Goal: Task Accomplishment & Management: Complete application form

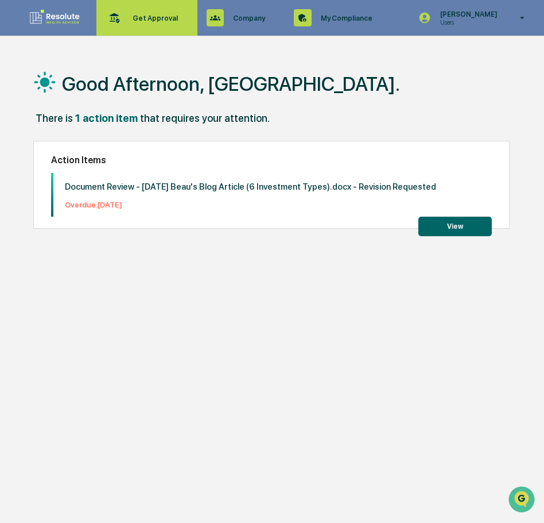
click at [173, 16] on p "Get Approval" at bounding box center [153, 18] width 60 height 9
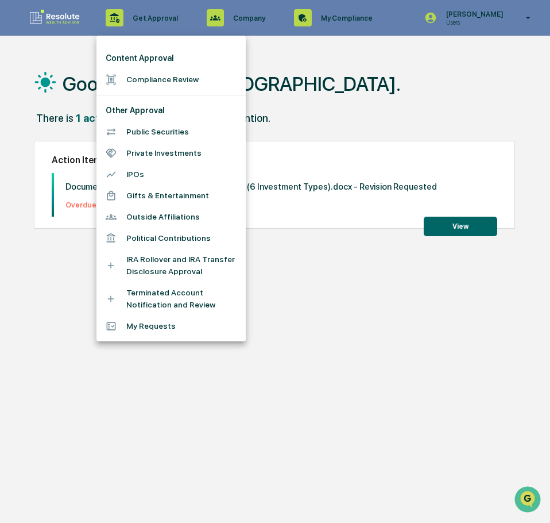
click at [148, 75] on li "Compliance Review" at bounding box center [170, 79] width 149 height 21
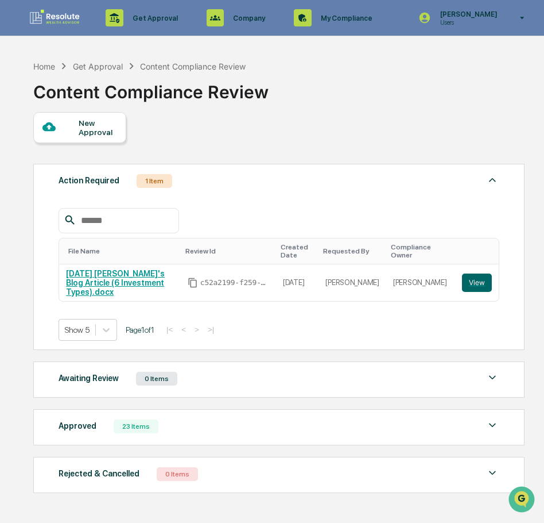
click at [83, 114] on div "New Approval" at bounding box center [79, 127] width 93 height 31
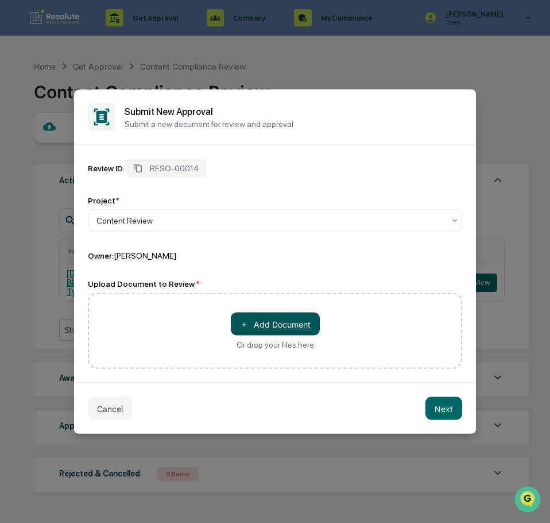
click at [299, 331] on button "＋ Add Document" at bounding box center [275, 323] width 89 height 23
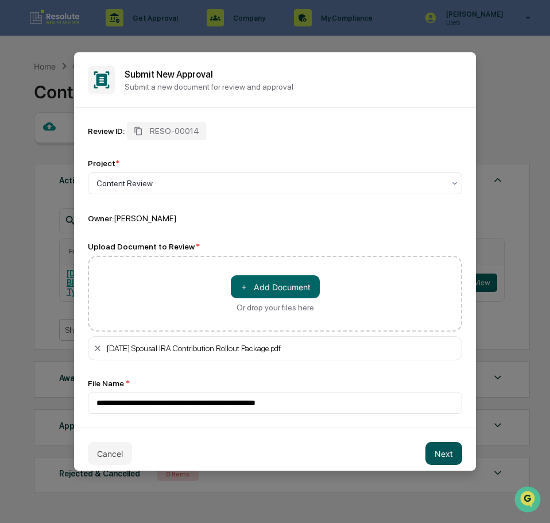
click at [427, 445] on button "Next" at bounding box center [444, 453] width 37 height 23
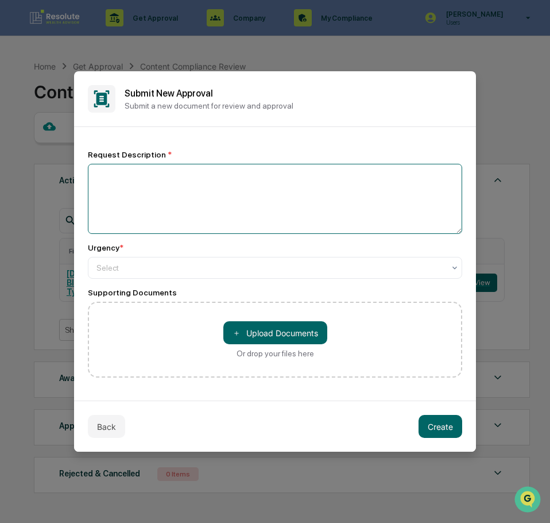
click at [203, 209] on textarea at bounding box center [275, 199] width 374 height 70
type textarea "**********"
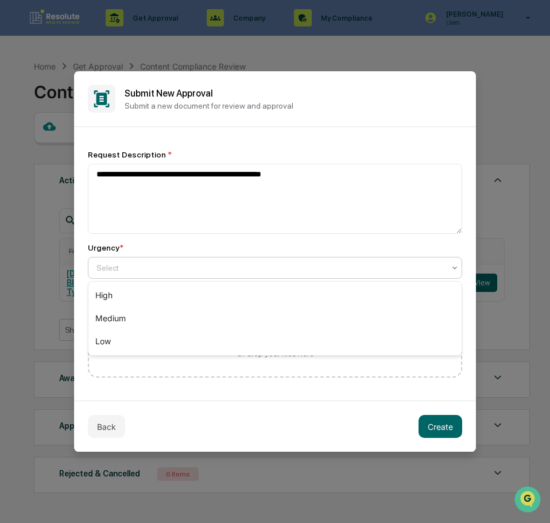
click at [181, 272] on div "Select" at bounding box center [270, 268] width 359 height 16
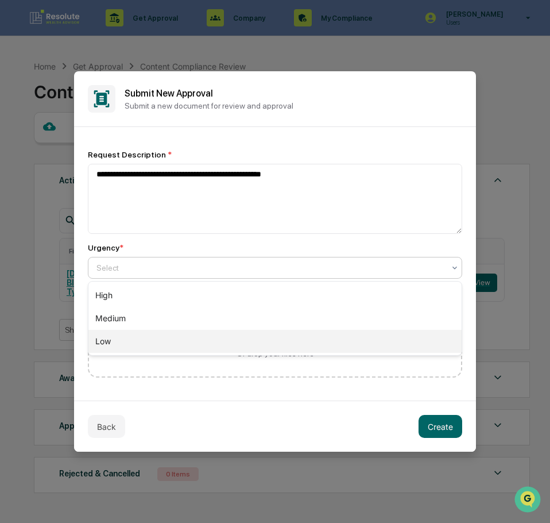
click at [167, 337] on div "Low" at bounding box center [274, 341] width 373 height 23
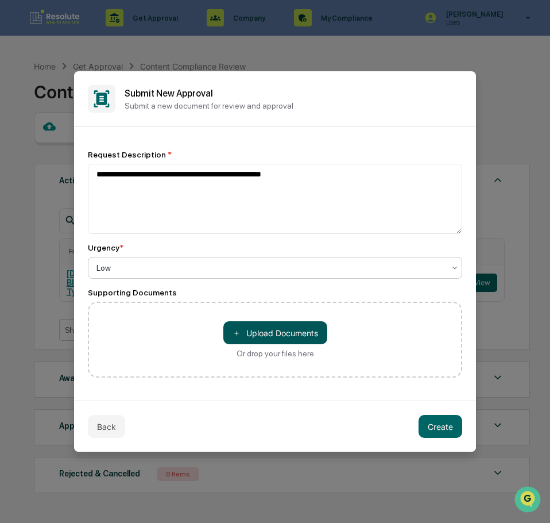
click at [241, 332] on button "＋ Upload Documents" at bounding box center [275, 332] width 104 height 23
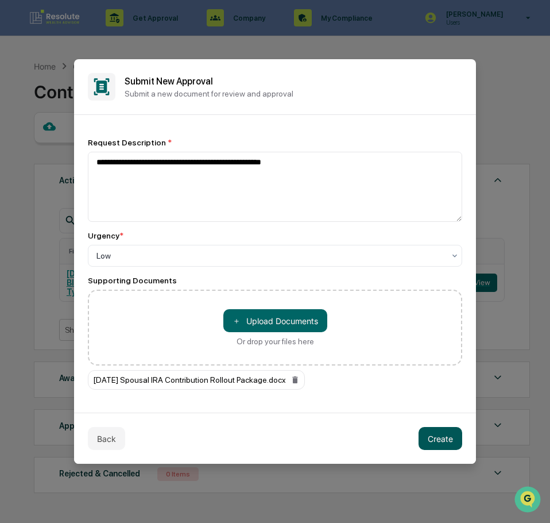
click at [452, 439] on button "Create" at bounding box center [441, 438] width 44 height 23
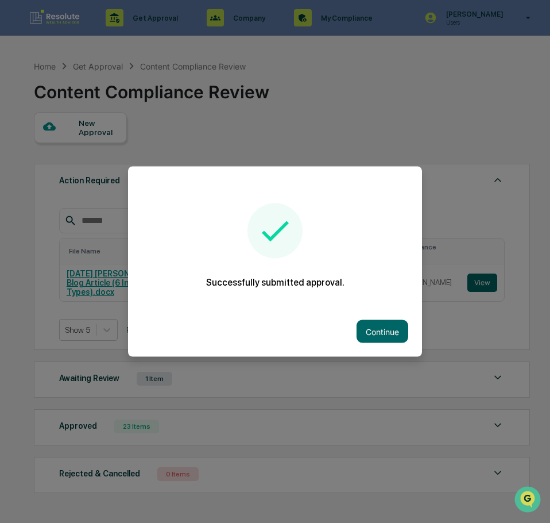
click at [391, 327] on button "Continue" at bounding box center [383, 331] width 52 height 23
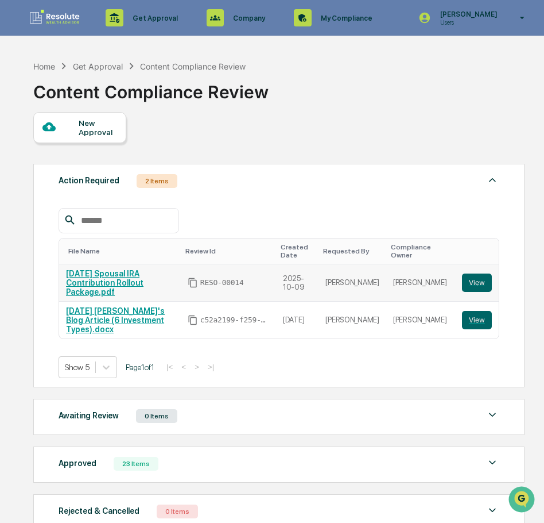
click at [139, 273] on link "[DATE] Spousal IRA Contribution Rollout Package.pdf" at bounding box center [105, 283] width 78 height 28
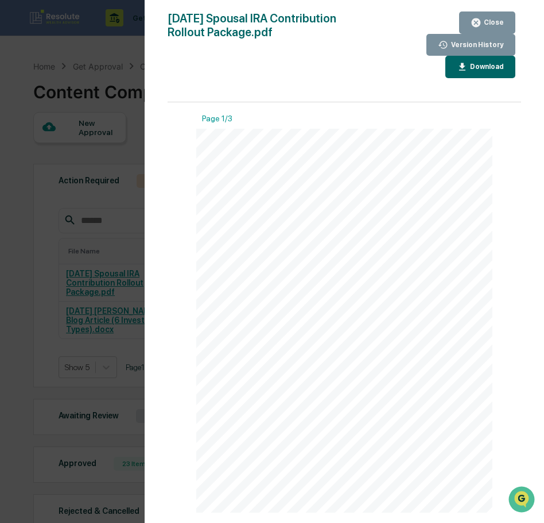
click at [490, 21] on div "Close" at bounding box center [493, 22] width 22 height 8
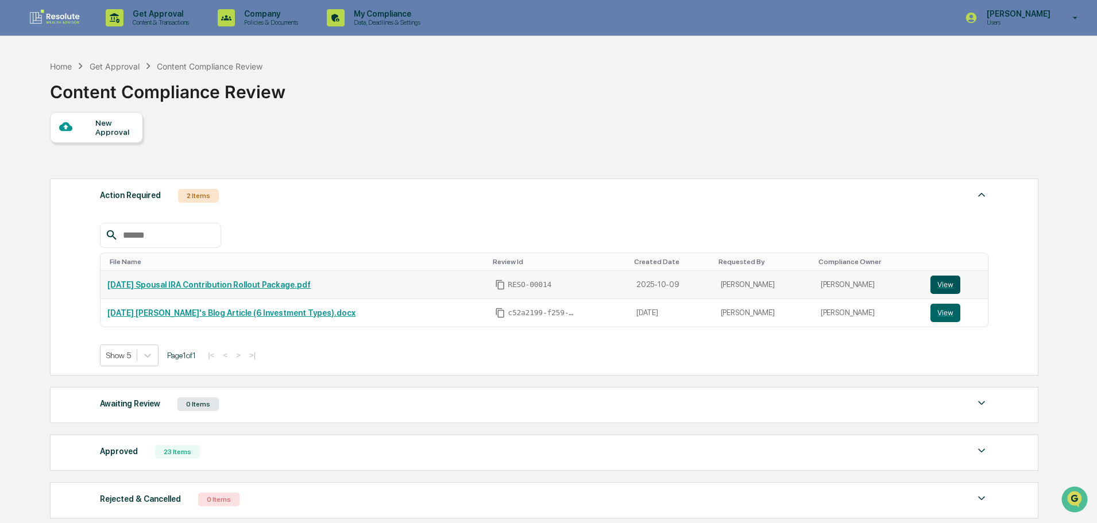
click at [544, 283] on button "View" at bounding box center [945, 285] width 30 height 18
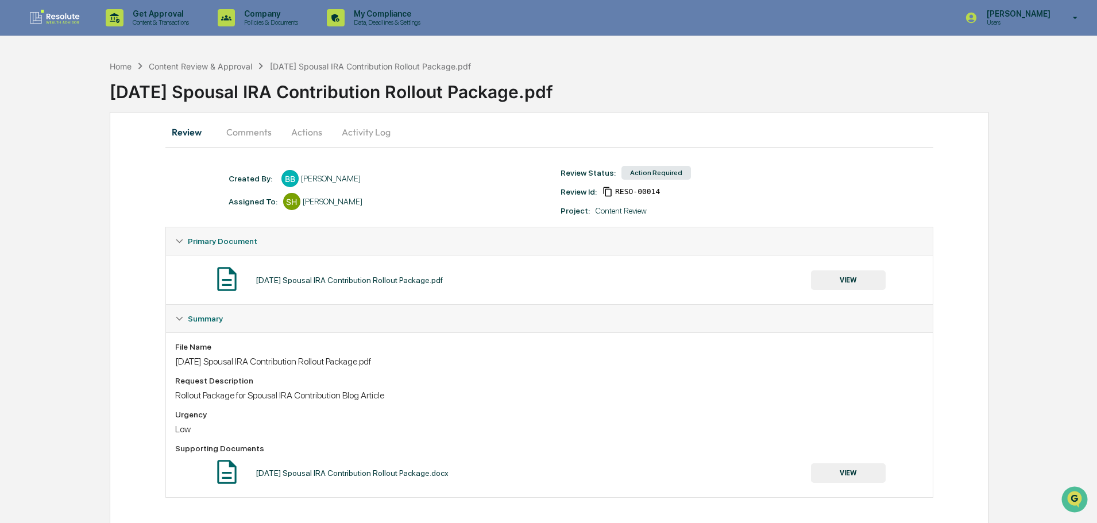
scroll to position [4, 0]
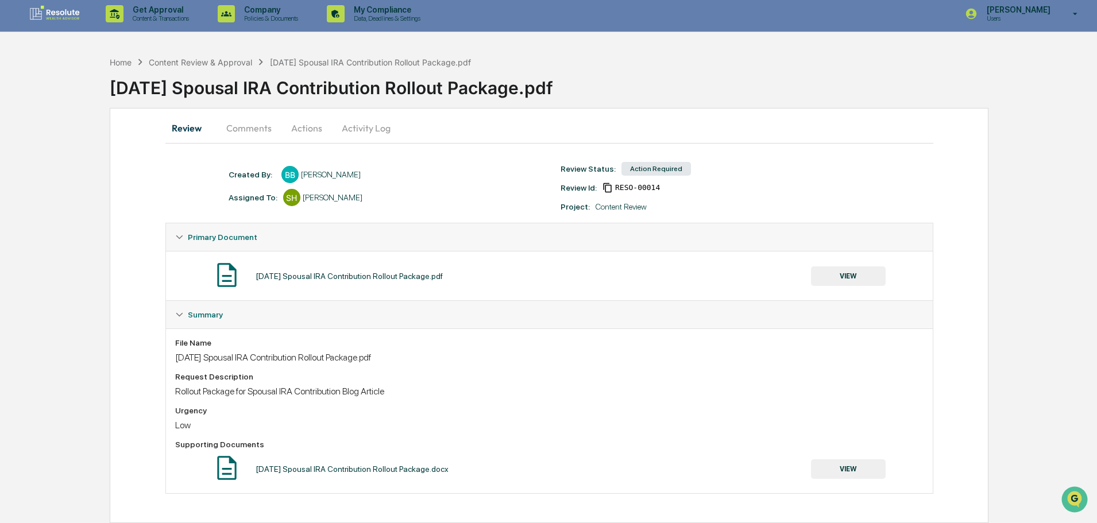
click at [316, 132] on button "Actions" at bounding box center [307, 128] width 52 height 28
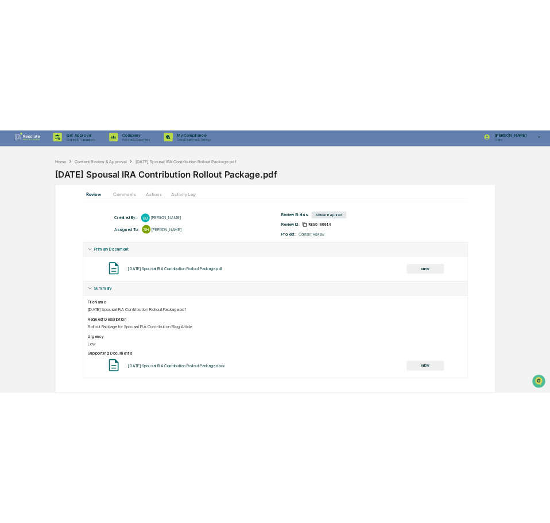
scroll to position [0, 0]
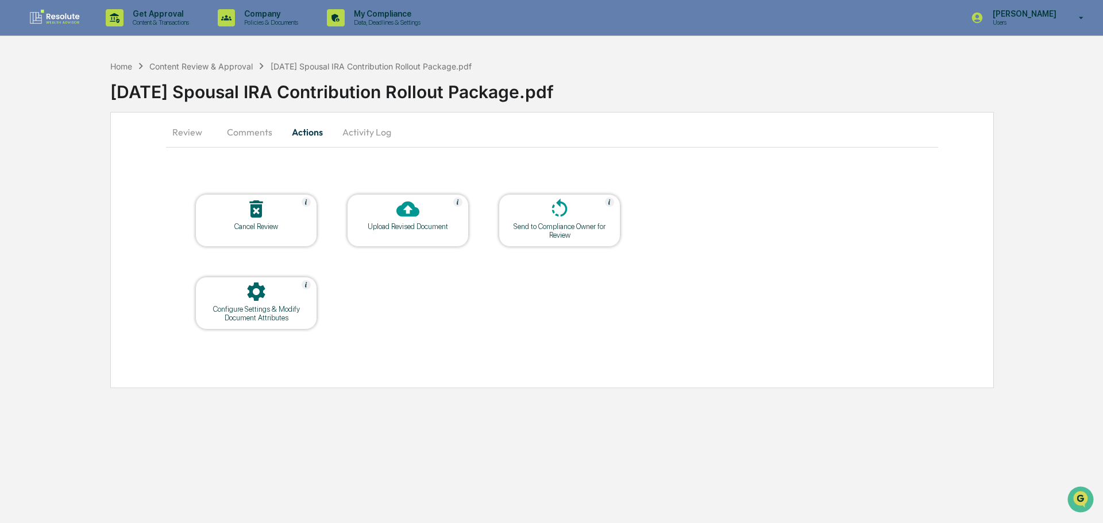
click at [413, 237] on div "Upload Revised Document" at bounding box center [408, 220] width 122 height 53
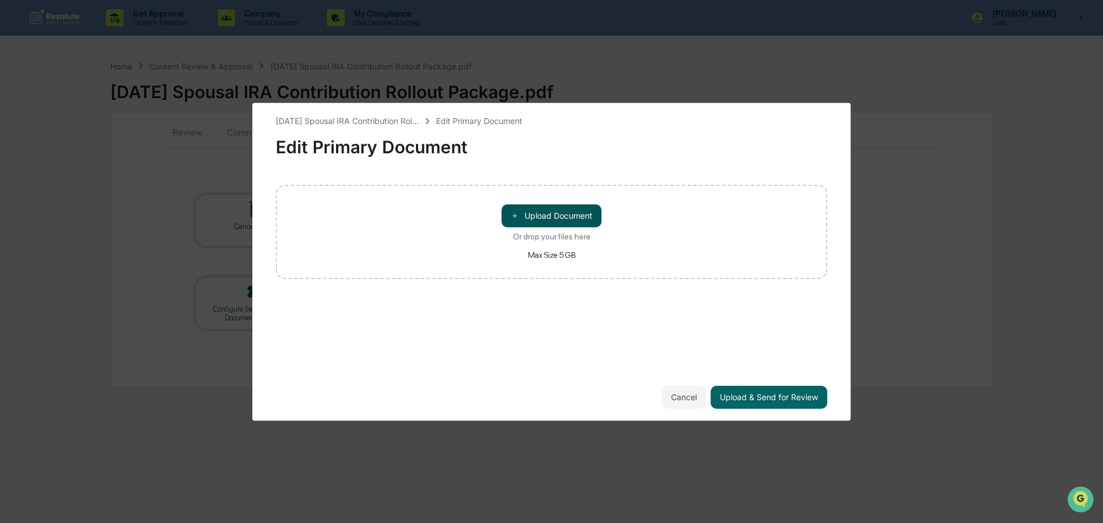
click at [551, 208] on button "＋ Upload Document" at bounding box center [551, 215] width 100 height 23
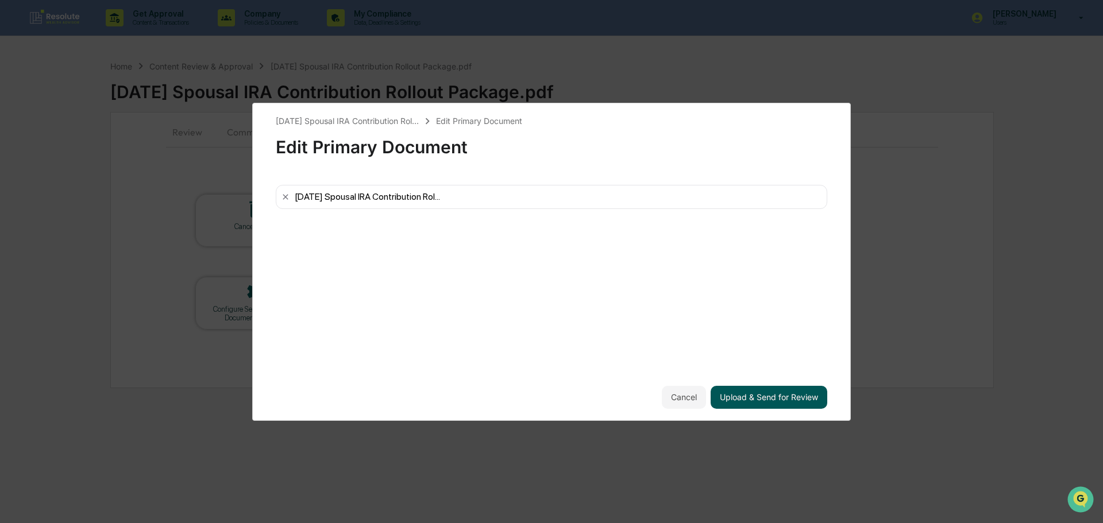
click at [802, 404] on button "Upload & Send for Review" at bounding box center [768, 397] width 117 height 23
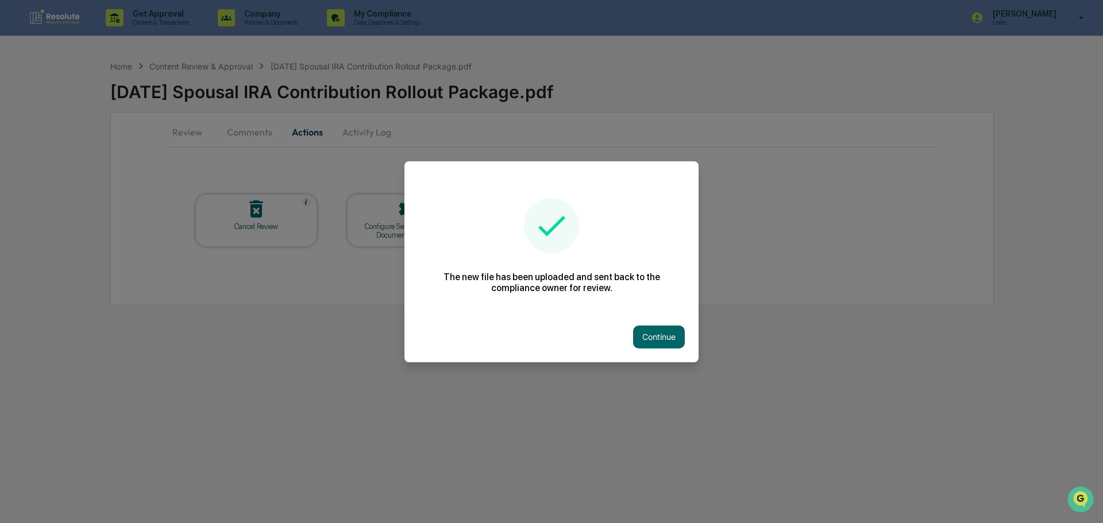
click at [651, 342] on button "Continue" at bounding box center [659, 337] width 52 height 23
